Goal: Task Accomplishment & Management: Manage account settings

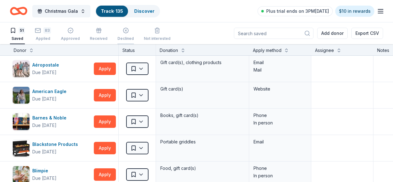
click at [130, 35] on div "Declined" at bounding box center [125, 34] width 16 height 14
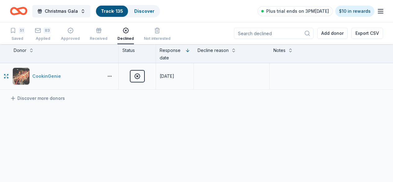
click at [54, 76] on div "CookinGenie" at bounding box center [47, 75] width 31 height 7
click at [72, 33] on icon "button" at bounding box center [70, 30] width 6 height 6
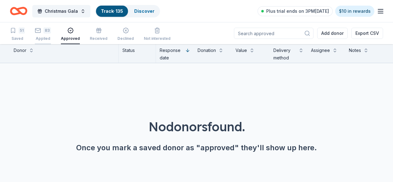
click at [50, 32] on div "83" at bounding box center [46, 30] width 7 height 6
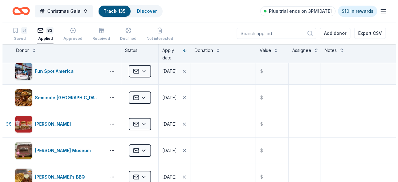
scroll to position [62, 0]
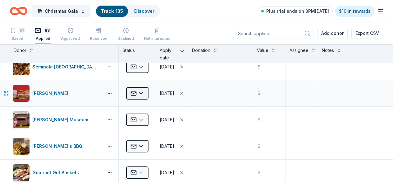
click at [148, 91] on html "Christmas Gala Track · 135 Discover Plus trial ends on 3PM, 10/6 $10 in rewards…" at bounding box center [196, 91] width 393 height 182
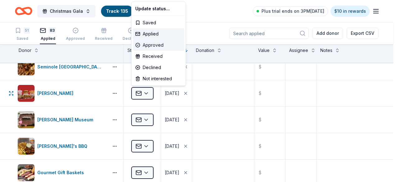
click at [154, 43] on div "Approved" at bounding box center [159, 44] width 52 height 11
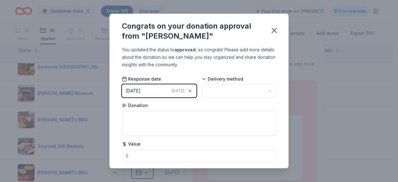
click at [251, 91] on html "Christmas Gala Track · 135 Discover Plus trial ends on 3PM, 10/6 $10 in rewards…" at bounding box center [199, 91] width 398 height 182
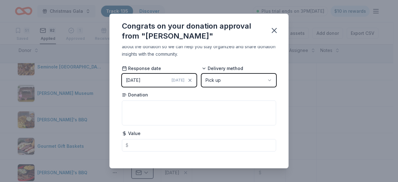
scroll to position [16, 0]
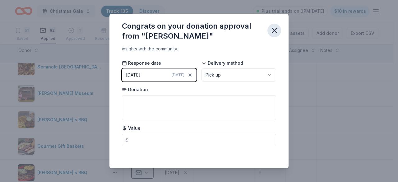
click at [274, 29] on icon "button" at bounding box center [274, 30] width 9 height 9
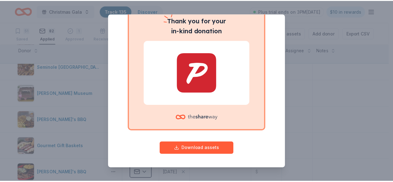
scroll to position [0, 0]
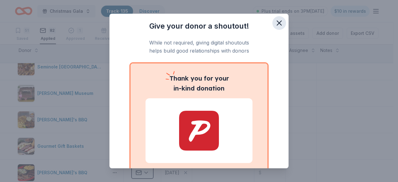
click at [275, 25] on icon "button" at bounding box center [279, 23] width 9 height 9
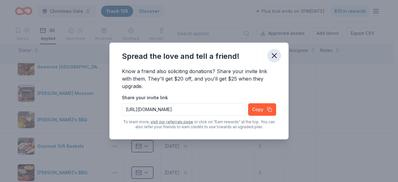
click at [276, 53] on icon "button" at bounding box center [274, 55] width 9 height 9
